Goal: Information Seeking & Learning: Learn about a topic

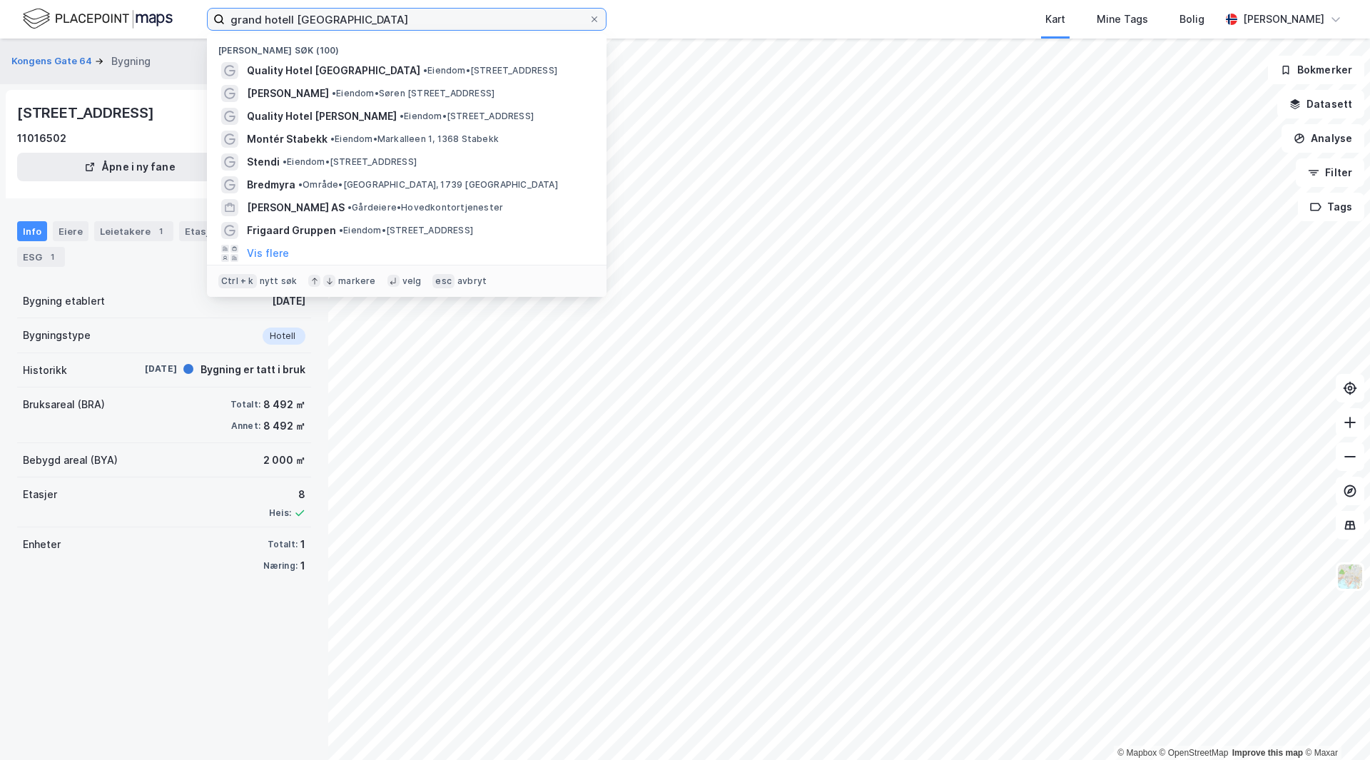
drag, startPoint x: 0, startPoint y: 0, endPoint x: 4, endPoint y: -44, distance: 43.7
click at [4, 0] on html "grand hotell narvik Nylige søk (100) Quality Hotel [GEOGRAPHIC_DATA] • Eiendom …" at bounding box center [685, 380] width 1370 height 760
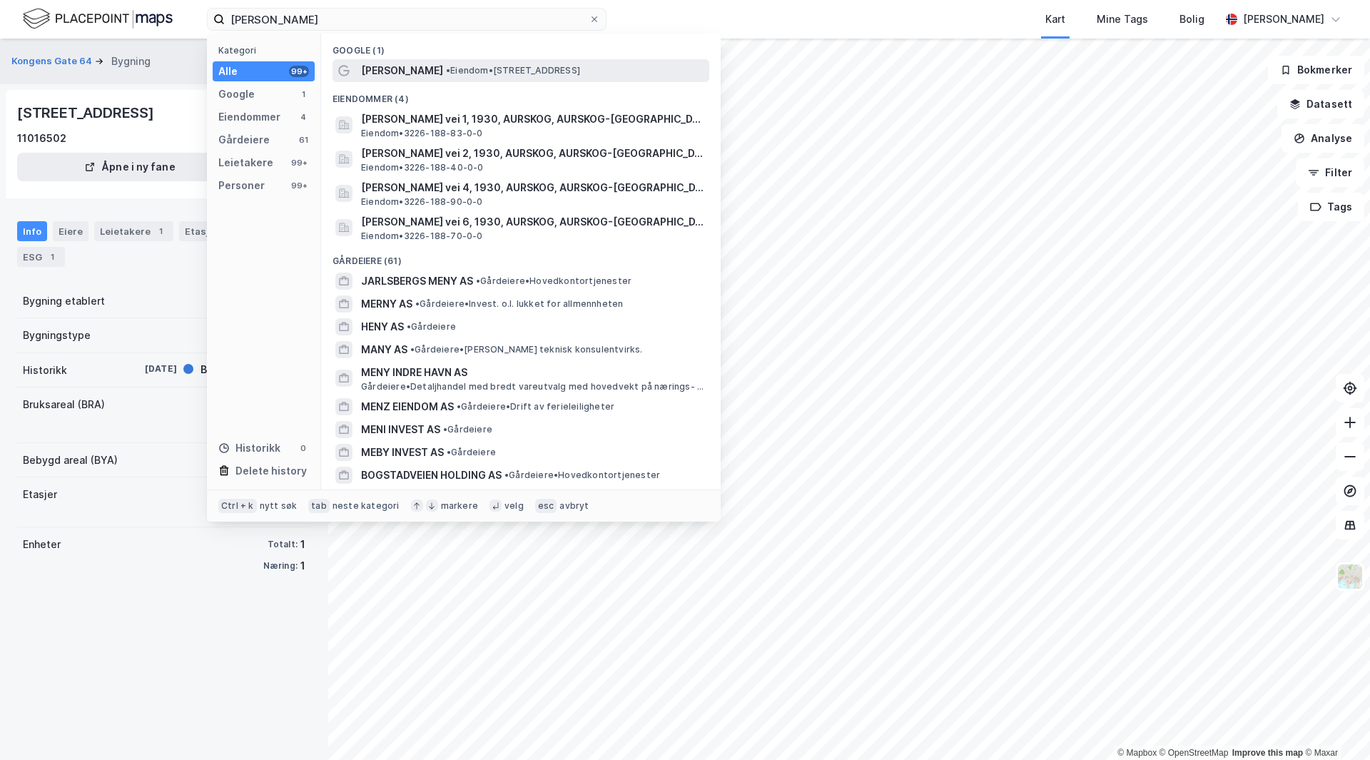
click at [425, 63] on span "[PERSON_NAME]" at bounding box center [402, 70] width 82 height 17
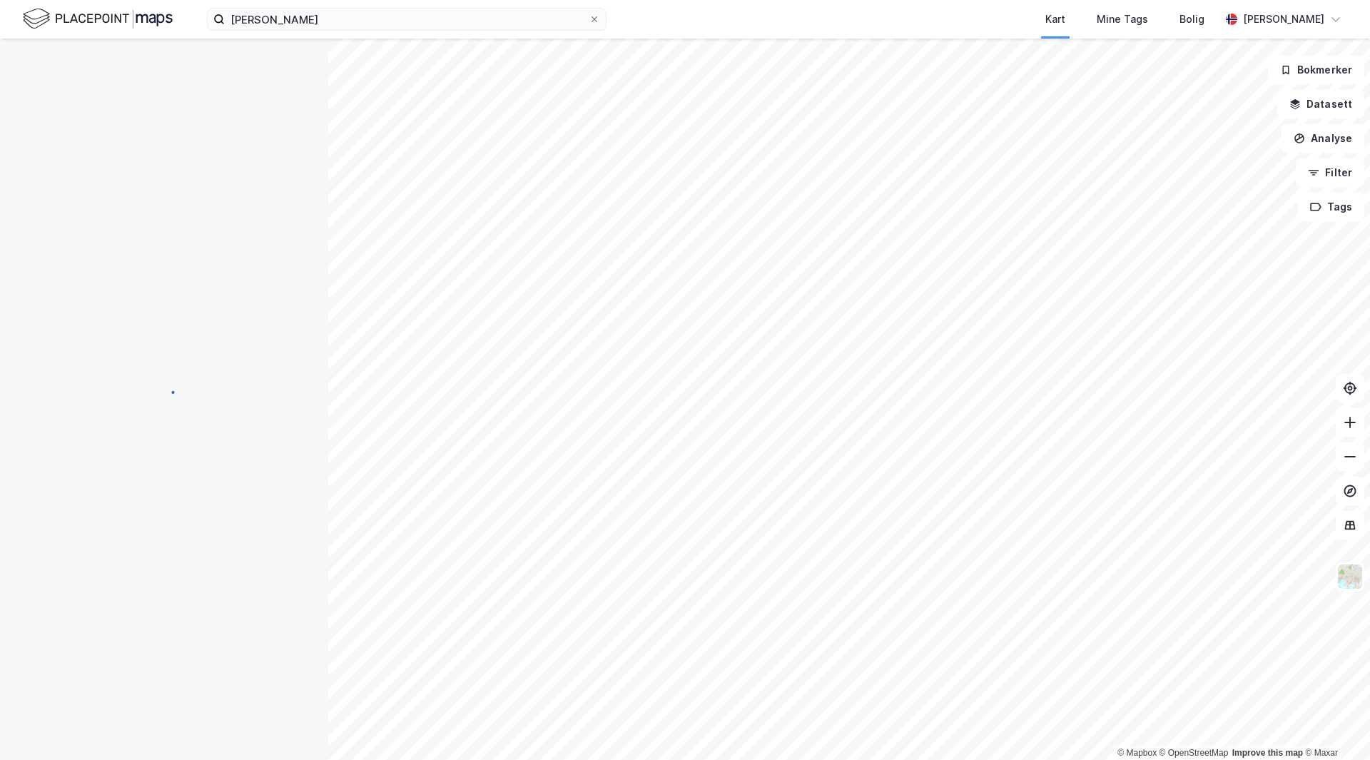
scroll to position [1, 0]
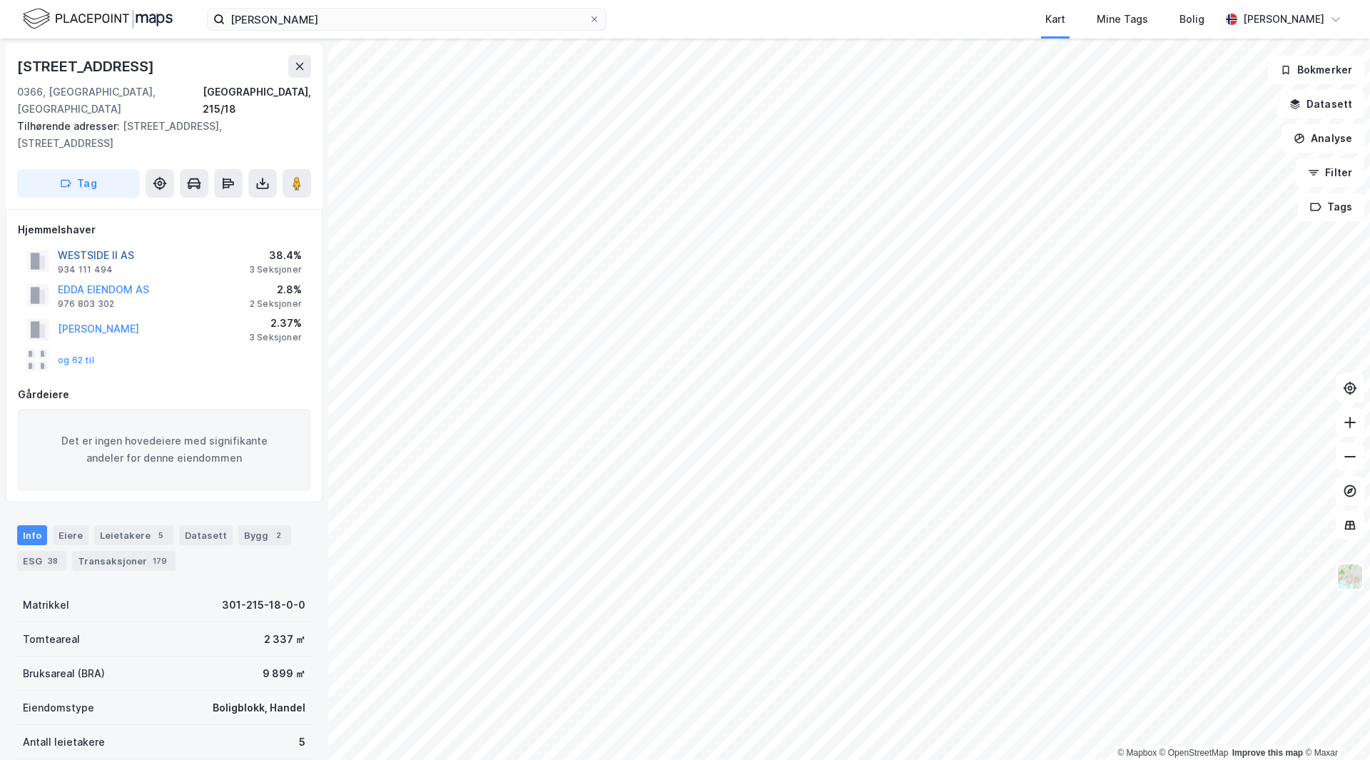
click at [0, 0] on button "WESTSIDE II AS" at bounding box center [0, 0] width 0 height 0
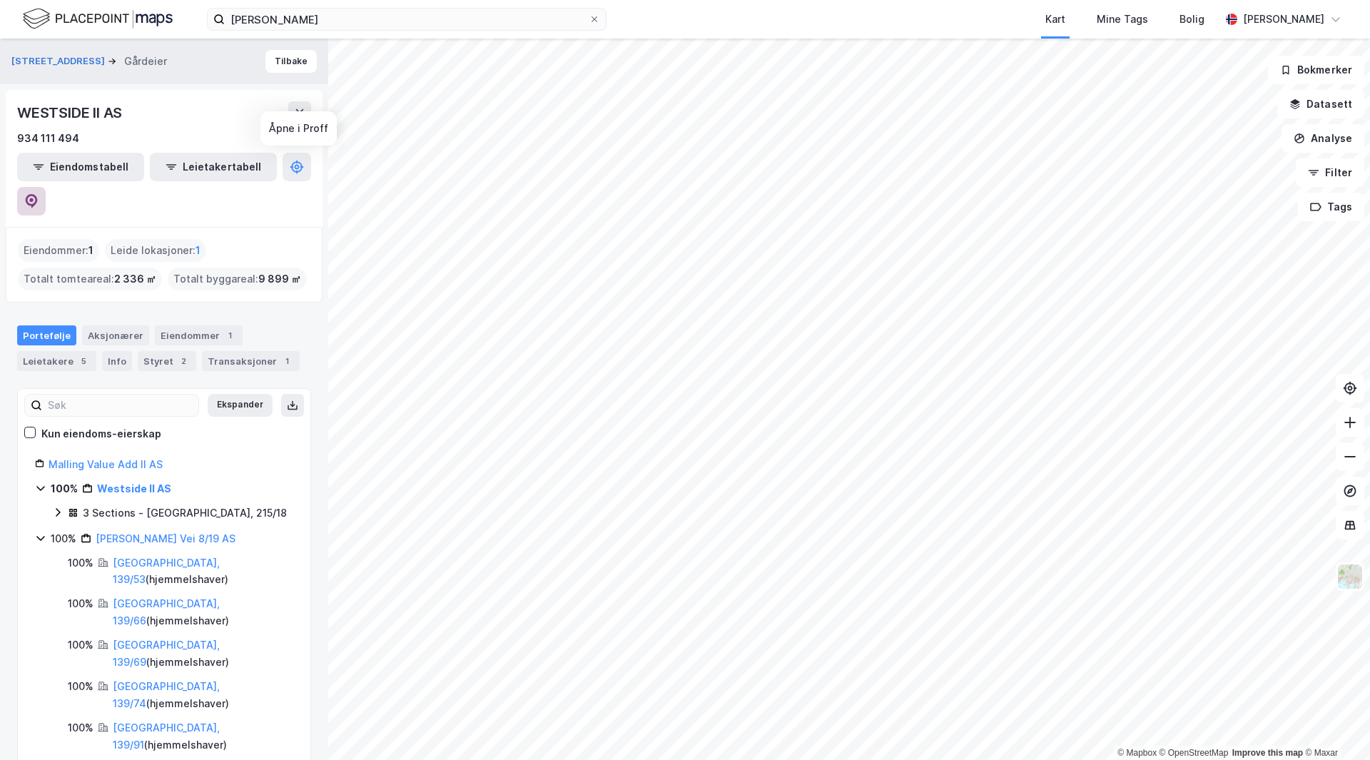
click at [46, 187] on button at bounding box center [31, 201] width 29 height 29
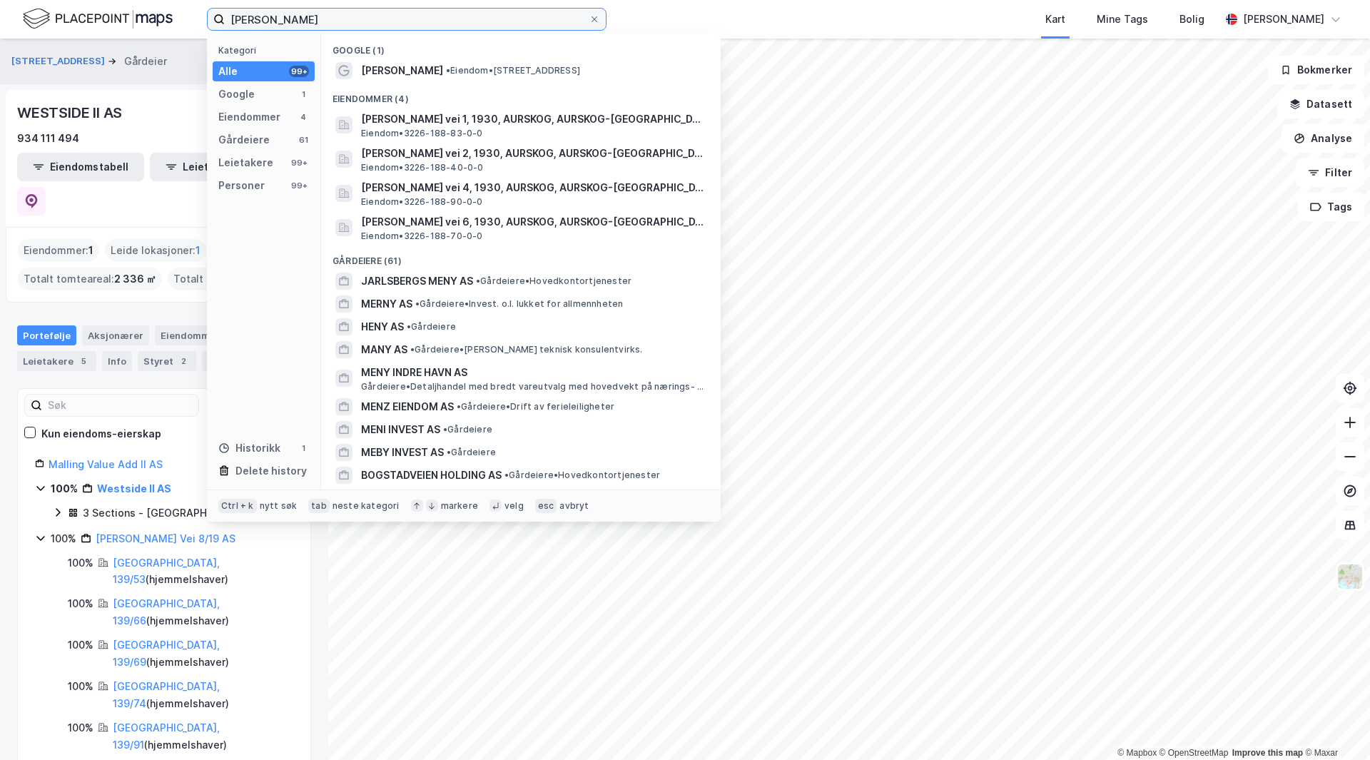
drag, startPoint x: 325, startPoint y: 10, endPoint x: 0, endPoint y: -21, distance: 326.2
click at [0, 0] on html "meny bogstadvei Kategori Alle 99+ Google 1 Eiendommer 4 Gårdeiere 61 Leietakere…" at bounding box center [685, 380] width 1370 height 760
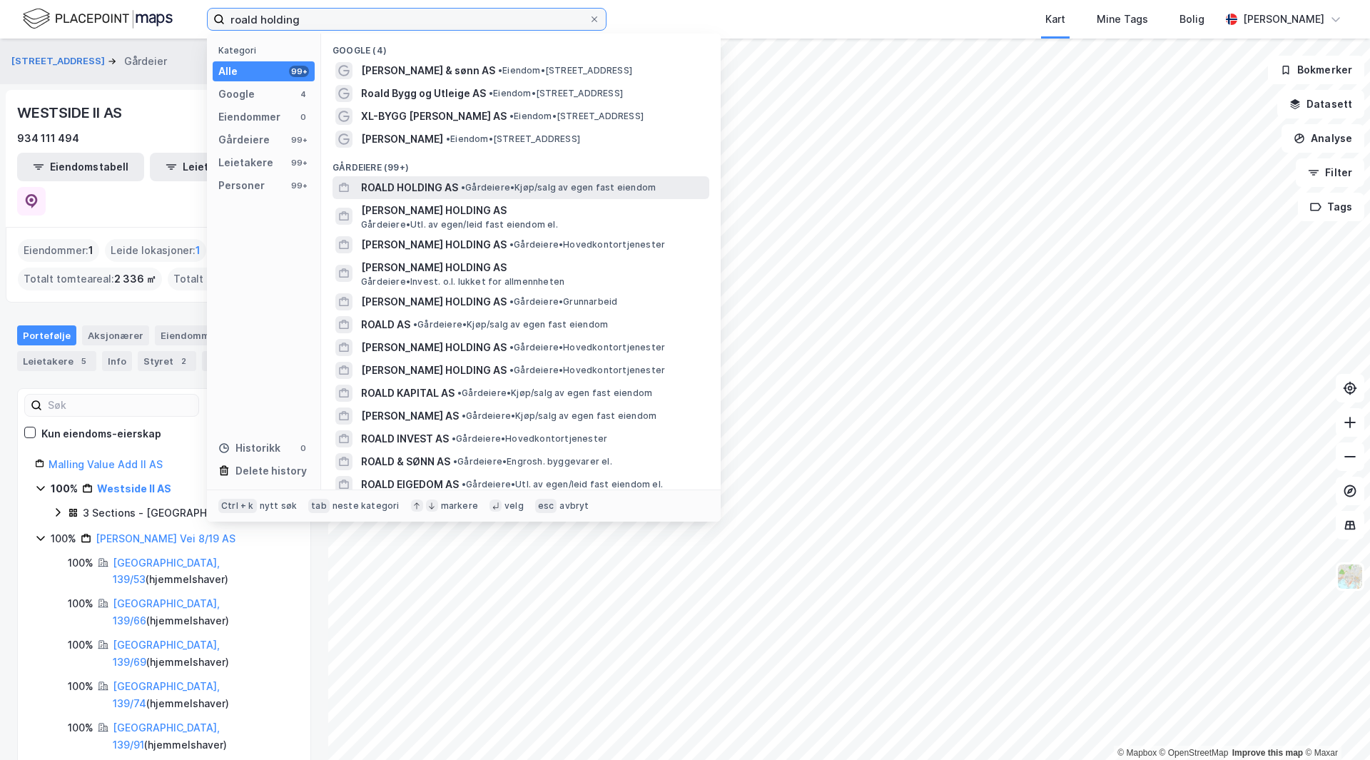
type input "roald holding"
click at [442, 185] on span "ROALD HOLDING AS" at bounding box center [409, 187] width 97 height 17
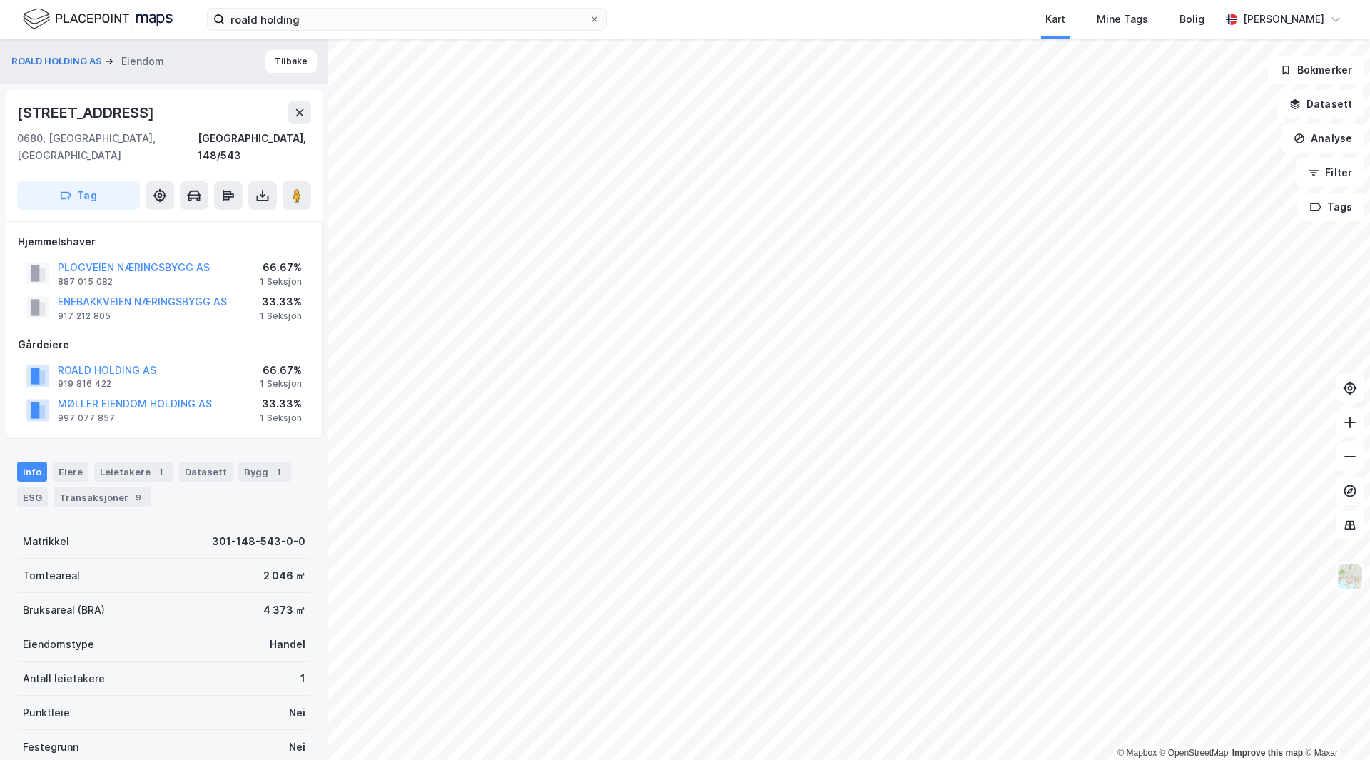
scroll to position [1, 0]
click at [295, 188] on image at bounding box center [297, 195] width 9 height 14
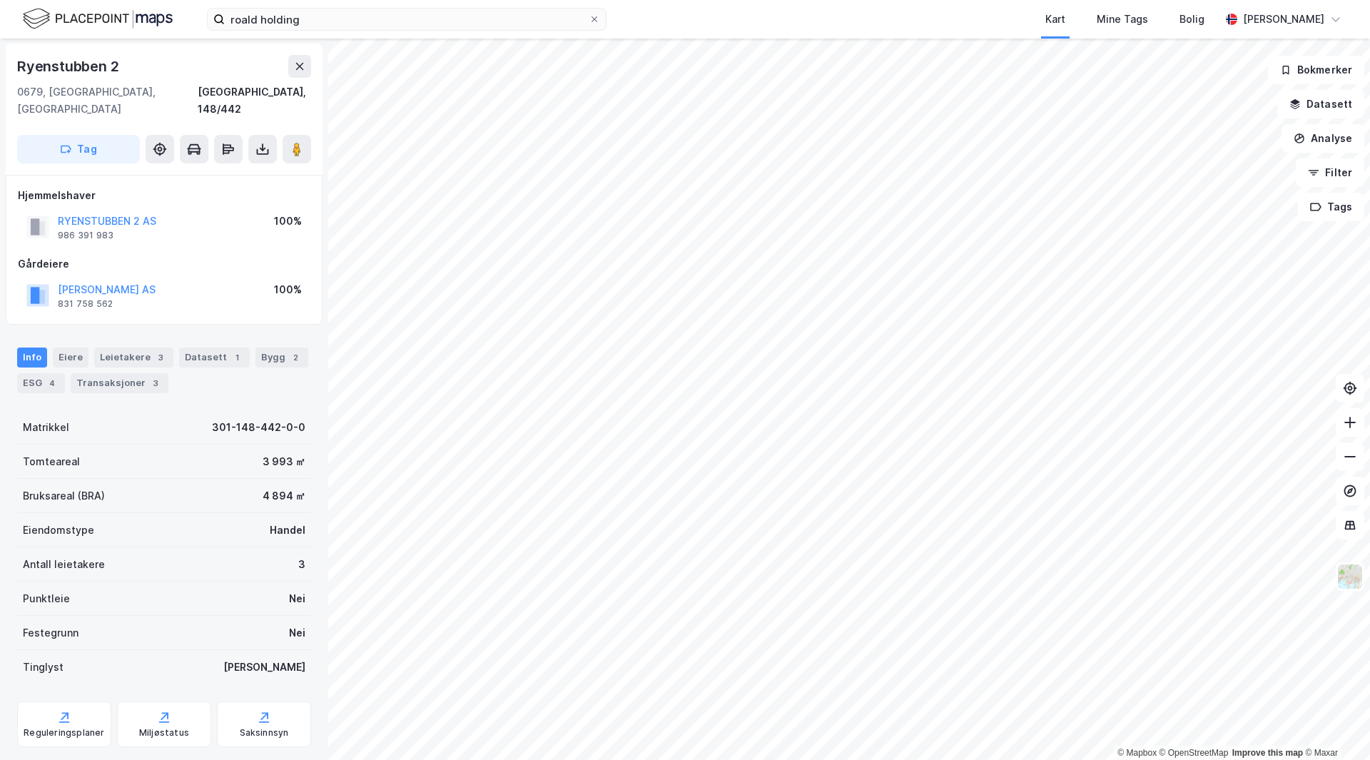
scroll to position [1, 0]
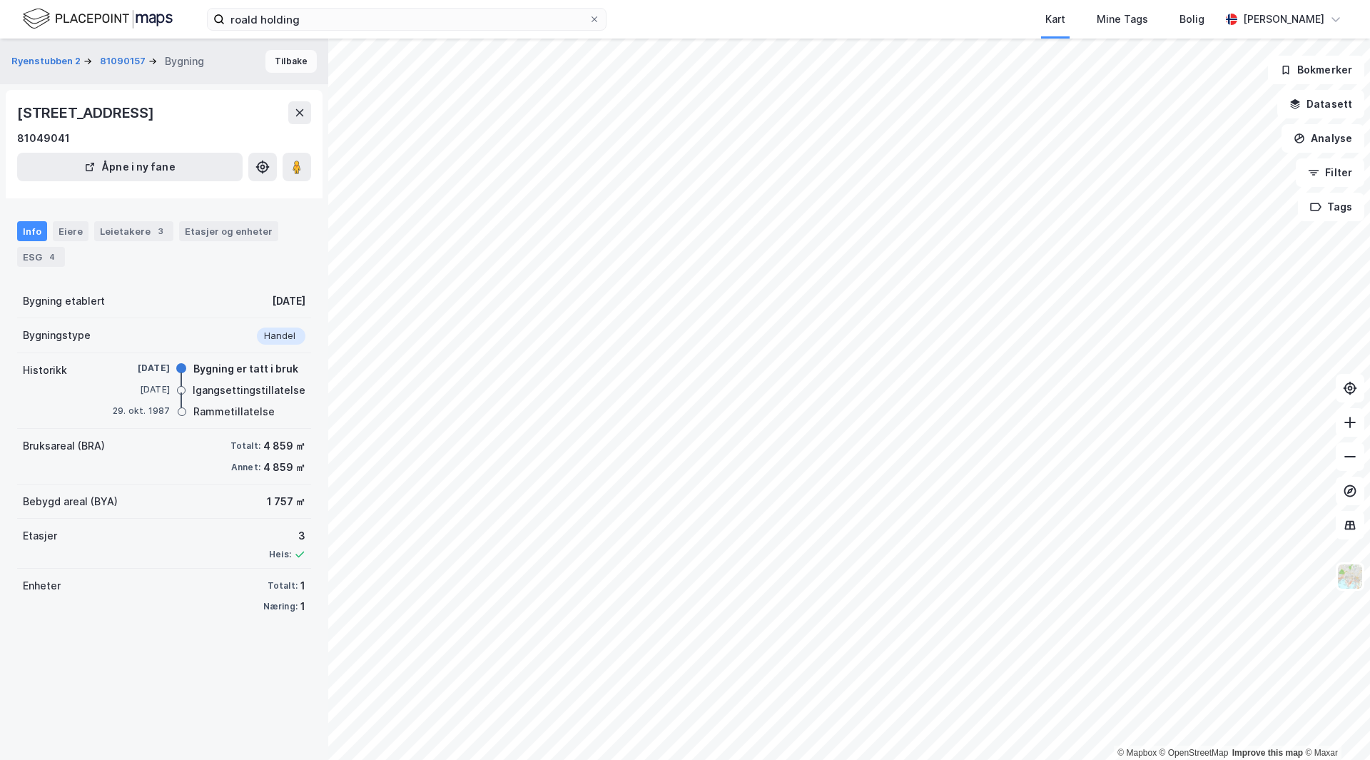
click at [280, 65] on button "Tilbake" at bounding box center [290, 61] width 51 height 23
click at [282, 63] on button "Tilbake" at bounding box center [290, 61] width 51 height 23
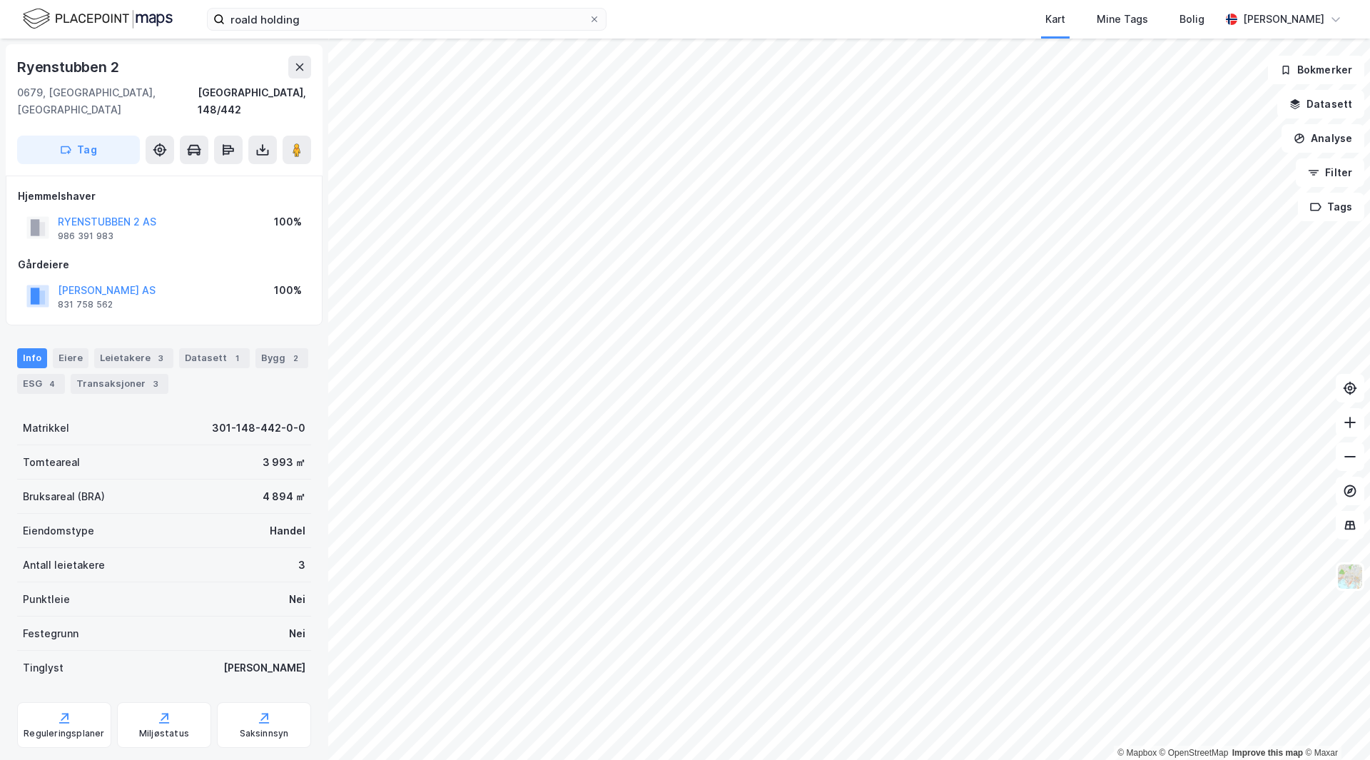
scroll to position [1, 0]
click at [128, 347] on div "Leietakere 3" at bounding box center [133, 357] width 79 height 20
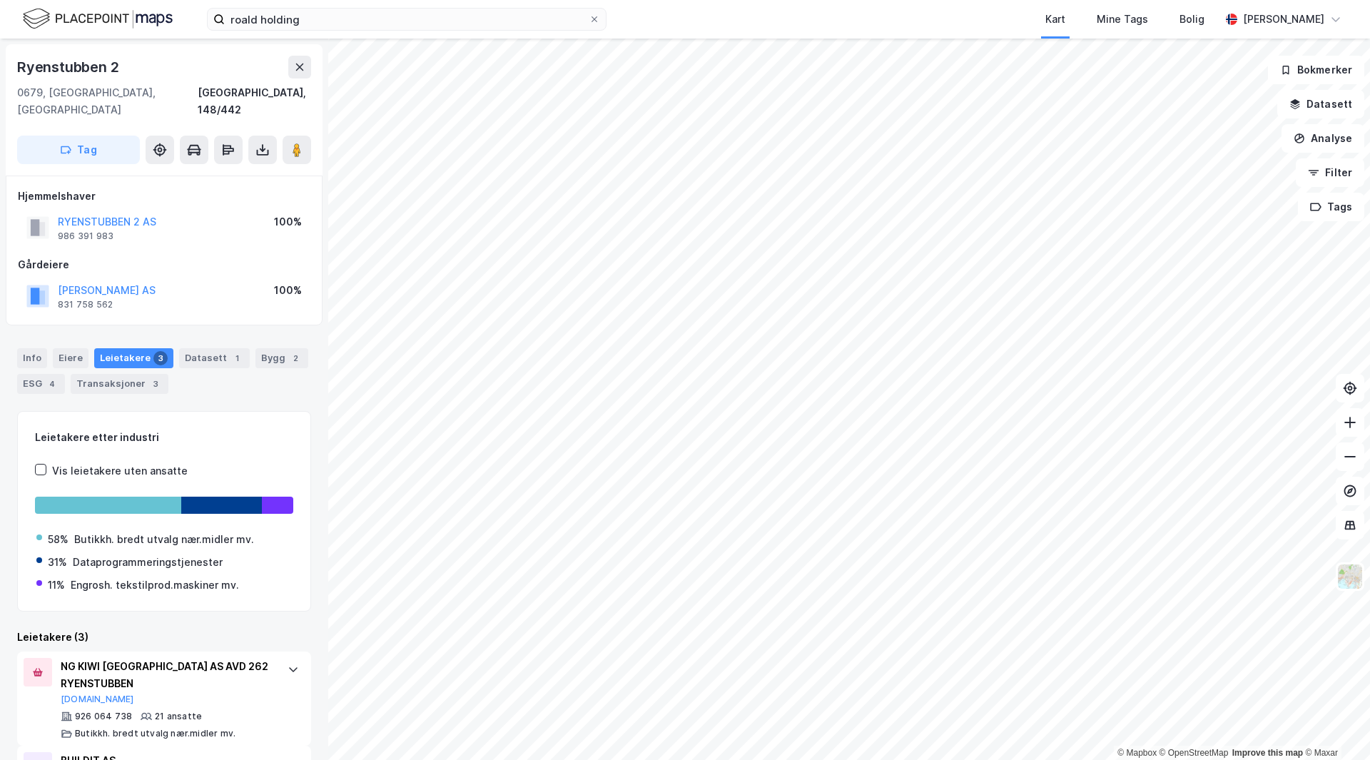
scroll to position [140, 0]
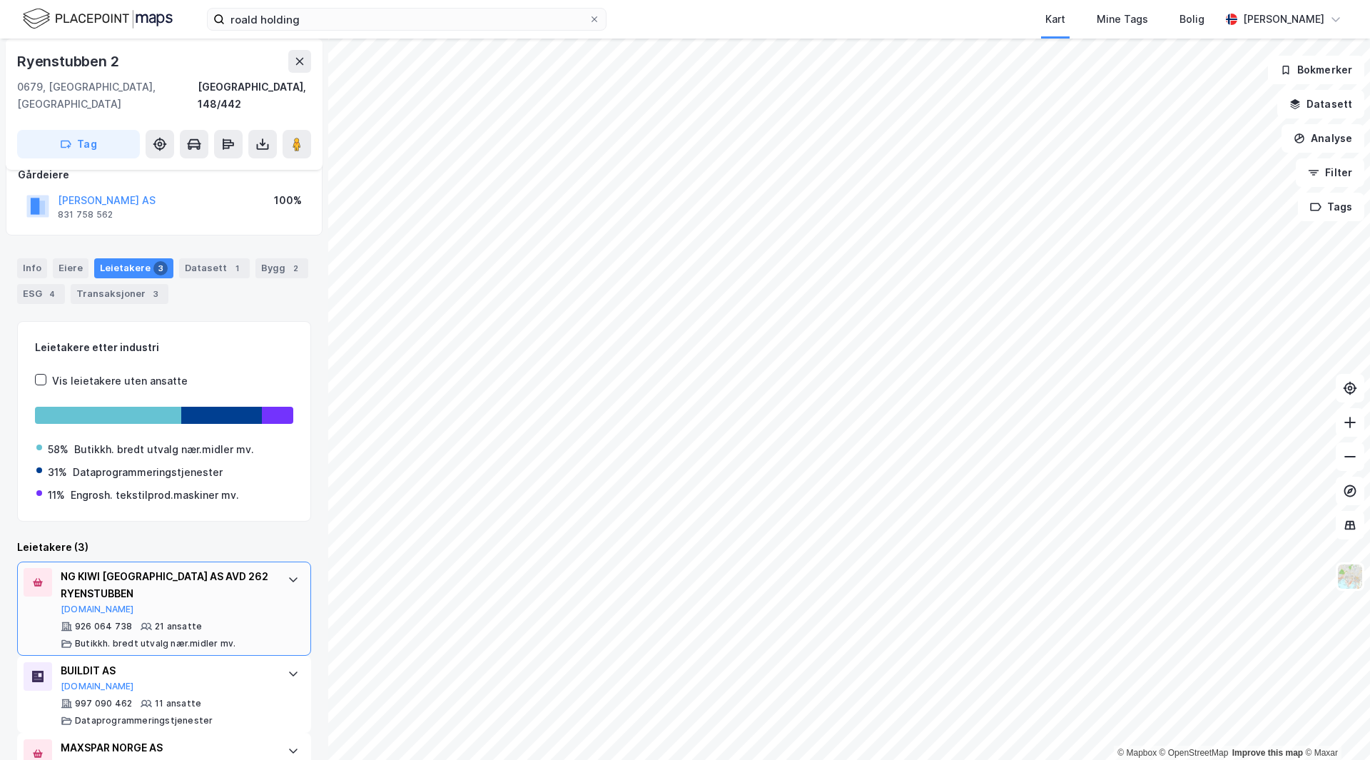
scroll to position [140, 0]
